Goal: Complete application form

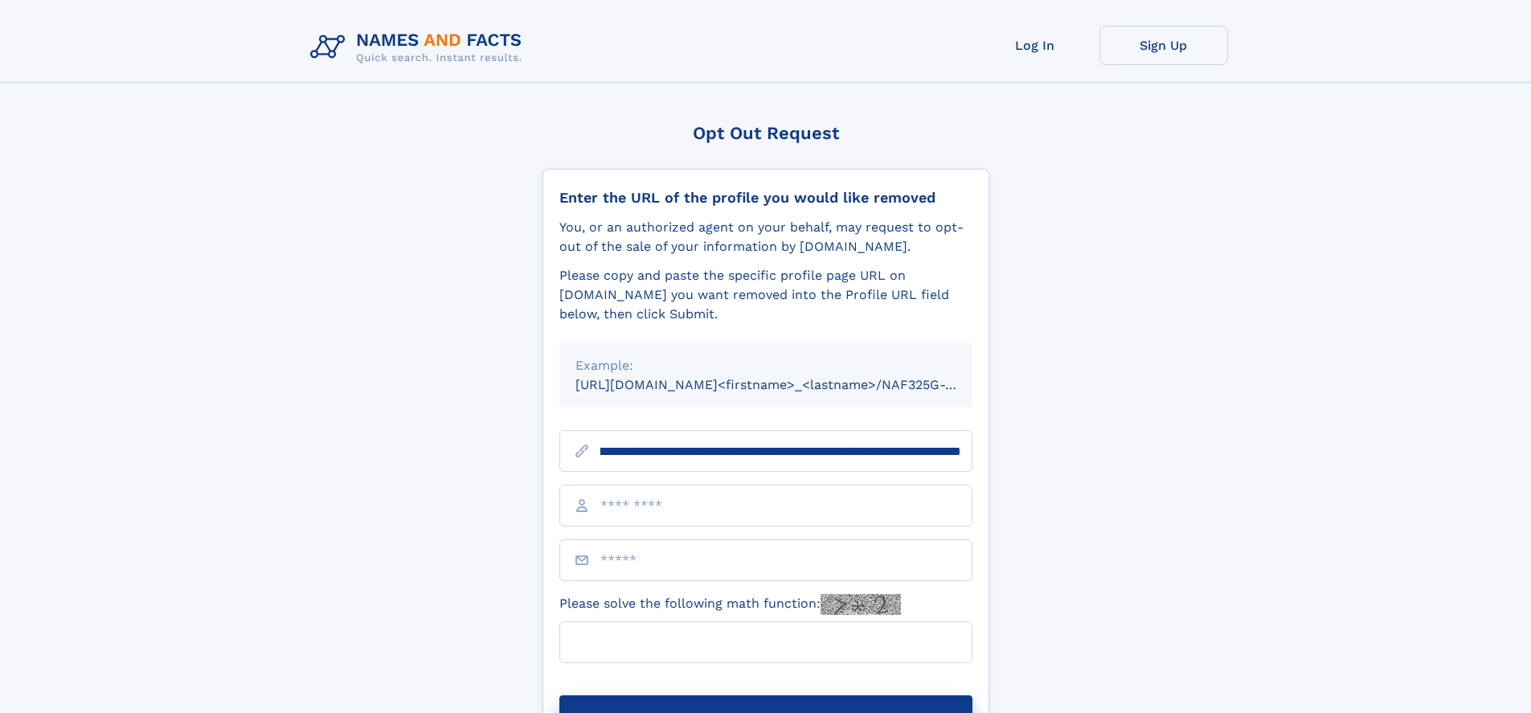
scroll to position [0, 202]
type input "**********"
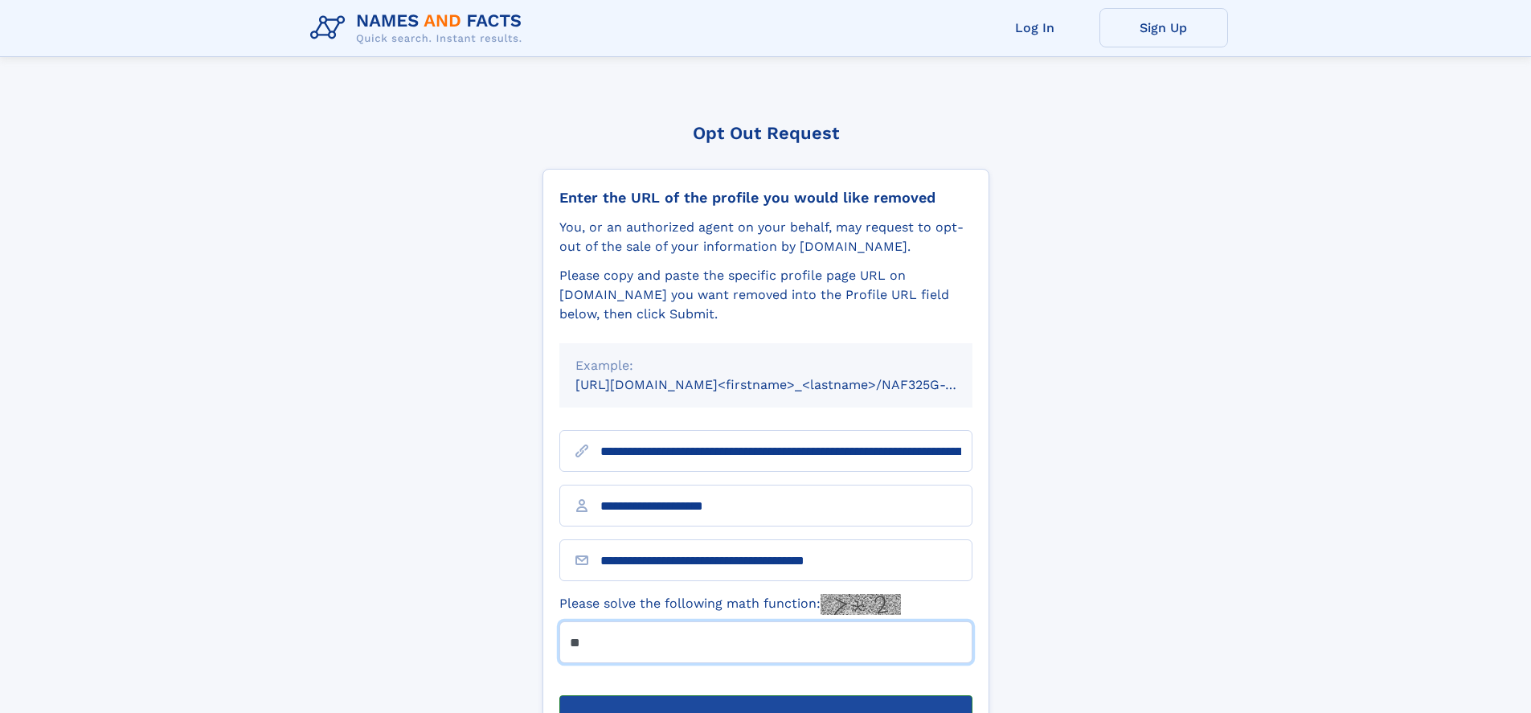
type input "**"
click at [765, 695] on button "Submit Opt Out Request" at bounding box center [765, 720] width 413 height 51
